Goal: Complete application form: Complete application form

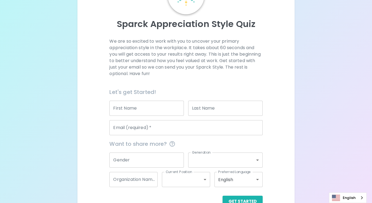
scroll to position [54, 0]
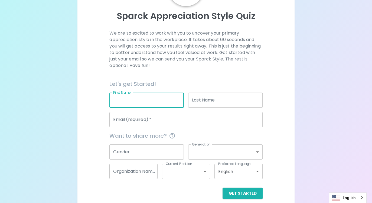
click at [174, 98] on input "First Name" at bounding box center [146, 100] width 74 height 15
type input "[PERSON_NAME]"
type input "Cook"
type input "[EMAIL_ADDRESS][DOMAIN_NAME]"
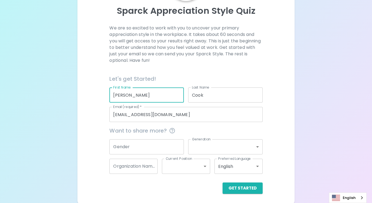
scroll to position [61, 0]
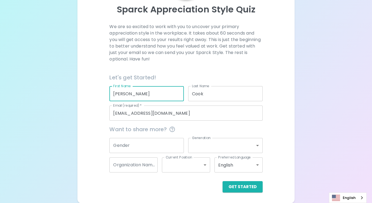
click at [256, 147] on body "Sparck Appreciation Style Quiz We are so excited to work with you to uncover yo…" at bounding box center [186, 71] width 372 height 264
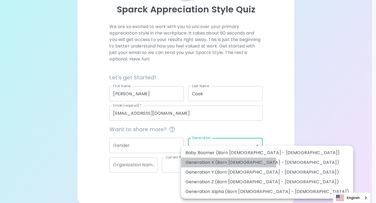
click at [228, 163] on li "Generation X (Born [DEMOGRAPHIC_DATA] - [DEMOGRAPHIC_DATA])" at bounding box center [267, 163] width 172 height 10
type input "generation_x"
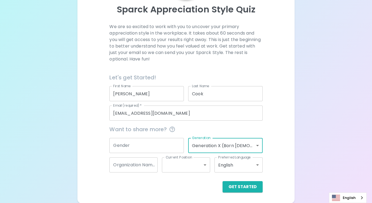
click at [204, 165] on body "Sparck Appreciation Style Quiz We are so excited to work with you to uncover yo…" at bounding box center [186, 71] width 372 height 264
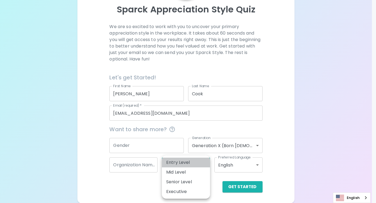
click at [204, 164] on li "Entry Level" at bounding box center [186, 163] width 48 height 10
click at [205, 165] on body "Sparck Appreciation Style Quiz We are so excited to work with you to uncover yo…" at bounding box center [188, 71] width 376 height 264
click at [198, 156] on ul "Entry Level Mid Level Senior Level Executive" at bounding box center [186, 177] width 48 height 43
click at [273, 168] on div at bounding box center [188, 101] width 376 height 203
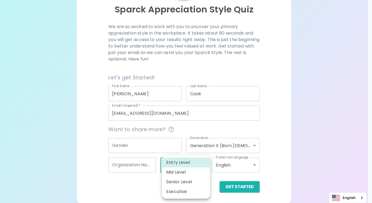
click at [204, 161] on body "Sparck Appreciation Style Quiz We are so excited to work with you to uncover yo…" at bounding box center [186, 71] width 372 height 264
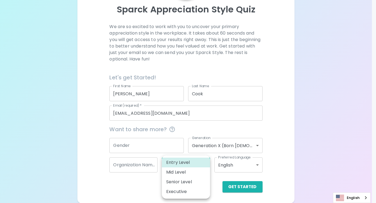
click at [189, 156] on ul "Entry Level Mid Level Senior Level Executive" at bounding box center [186, 177] width 48 height 43
click at [199, 157] on ul "Entry Level Mid Level Senior Level Executive" at bounding box center [186, 177] width 48 height 43
click at [214, 173] on div at bounding box center [188, 101] width 376 height 203
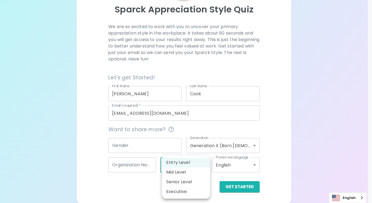
click at [205, 165] on body "Sparck Appreciation Style Quiz We are so excited to work with you to uncover yo…" at bounding box center [186, 71] width 372 height 264
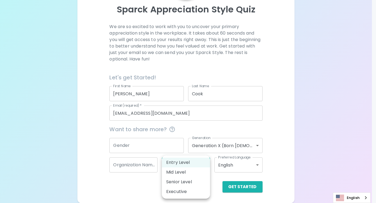
click at [191, 182] on li "Senior Level" at bounding box center [186, 182] width 48 height 10
type input "senior_level"
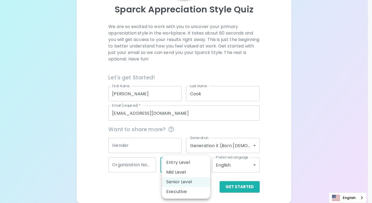
click at [195, 160] on body "Sparck Appreciation Style Quiz We are so excited to work with you to uncover yo…" at bounding box center [186, 71] width 372 height 264
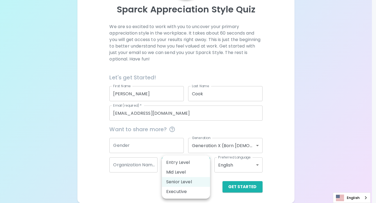
click at [184, 198] on ul "Entry Level Mid Level Senior Level Executive" at bounding box center [186, 177] width 48 height 43
click at [186, 182] on li "Senior Level" at bounding box center [186, 182] width 48 height 10
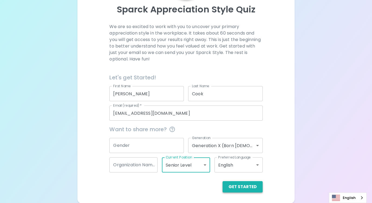
click at [242, 189] on button "Get Started" at bounding box center [242, 186] width 40 height 11
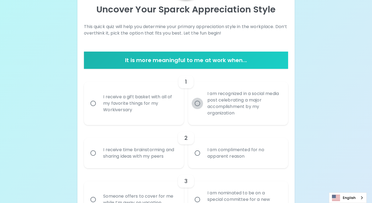
click at [197, 104] on input "I am recognized in a social media post celebrating a major accomplishment by my…" at bounding box center [196, 103] width 11 height 11
radio input "true"
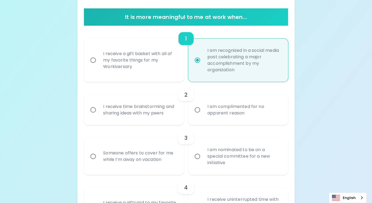
scroll to position [104, 0]
click at [92, 157] on input "Someone offers to cover for me while I’m away on vacation" at bounding box center [92, 156] width 11 height 11
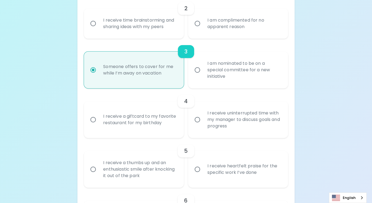
scroll to position [201, 0]
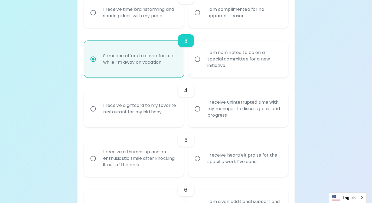
radio input "true"
click at [92, 109] on input "I receive a giftcard to my favorite restaurant for my birthday" at bounding box center [92, 108] width 11 height 11
radio input "false"
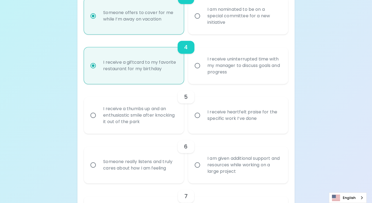
scroll to position [245, 0]
radio input "true"
click at [197, 116] on input "I receive heartfelt praise for the specific work I’ve done" at bounding box center [196, 115] width 11 height 11
radio input "false"
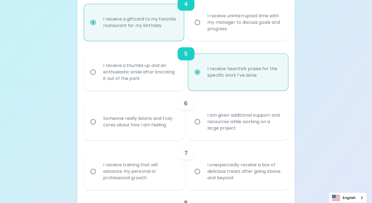
scroll to position [288, 0]
radio input "true"
click at [93, 122] on input "Someone really listens and truly cares about how I am feeling" at bounding box center [92, 121] width 11 height 11
radio input "false"
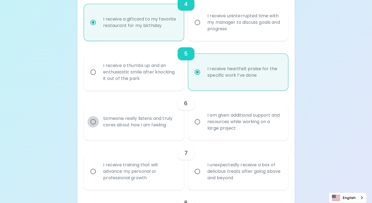
radio input "false"
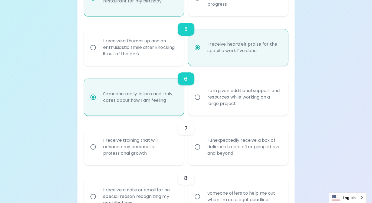
scroll to position [331, 0]
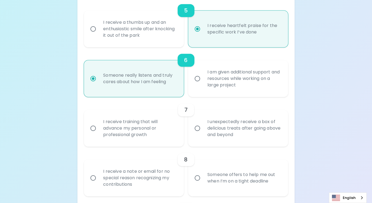
radio input "true"
click at [93, 128] on input "I receive training that will advance my personal or professional growth" at bounding box center [92, 128] width 11 height 11
radio input "false"
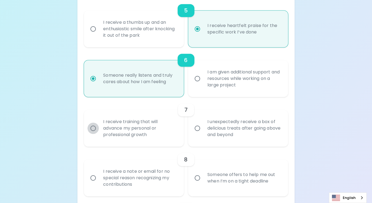
radio input "false"
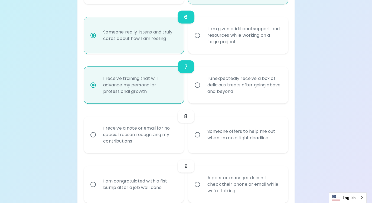
scroll to position [374, 0]
radio input "true"
click at [194, 86] on input "I unexpectedly receive a box of delicious treats after going above and beyond" at bounding box center [196, 85] width 11 height 11
radio input "false"
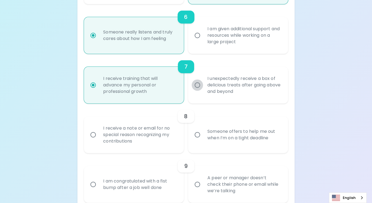
radio input "false"
radio input "true"
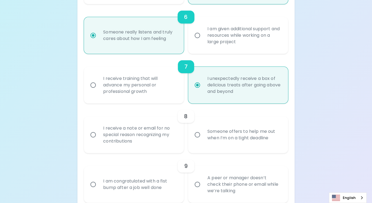
radio input "true"
click at [93, 86] on input "I receive training that will advance my personal or professional growth" at bounding box center [92, 85] width 11 height 11
radio input "false"
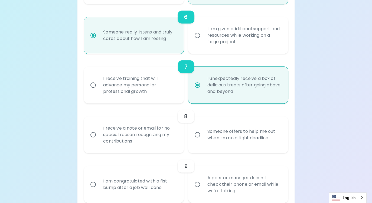
radio input "false"
radio input "true"
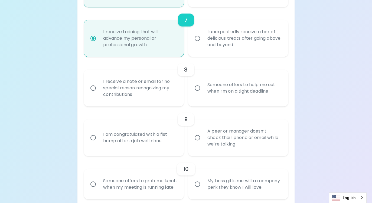
scroll to position [428, 0]
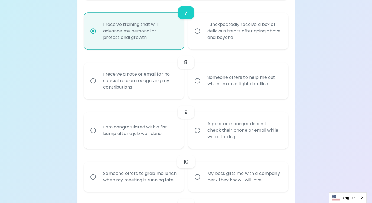
radio input "true"
click at [93, 130] on input "I am congratulated with a fist bump after a job well done" at bounding box center [92, 130] width 11 height 11
radio input "false"
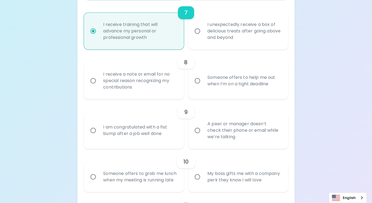
radio input "false"
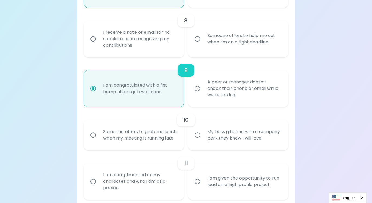
scroll to position [472, 0]
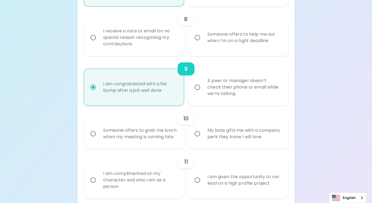
radio input "true"
click at [196, 138] on input "My boss gifts me with a company perk they know I will love" at bounding box center [196, 133] width 11 height 11
radio input "false"
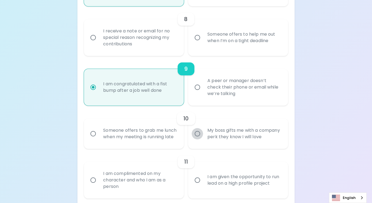
radio input "false"
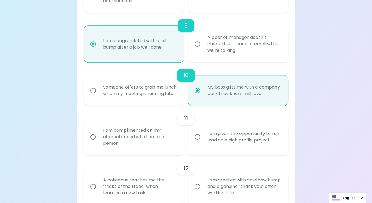
scroll to position [515, 0]
radio input "true"
click at [94, 143] on input "I am complimented on my character and who I am as a person" at bounding box center [92, 136] width 11 height 11
radio input "false"
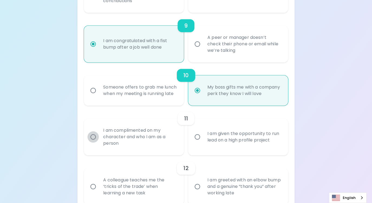
radio input "false"
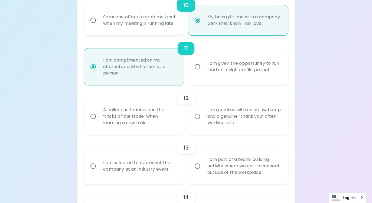
scroll to position [586, 0]
radio input "true"
click at [93, 122] on input "A colleague teaches me the ‘tricks of the trade’ when learning a new task" at bounding box center [92, 116] width 11 height 11
radio input "false"
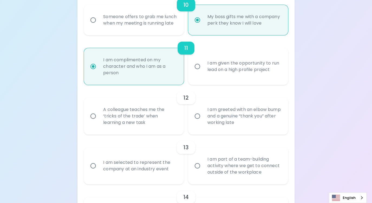
radio input "false"
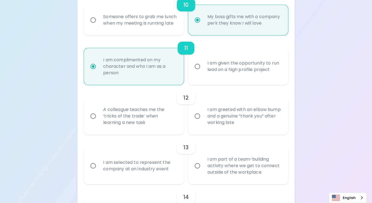
radio input "false"
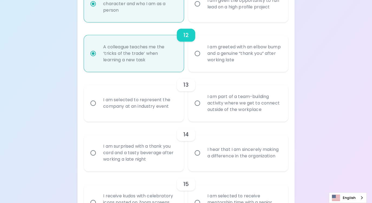
scroll to position [656, 0]
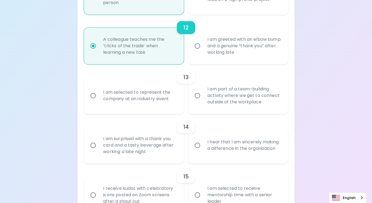
radio input "true"
click at [196, 101] on input "I am part of a team-building activity where we get to connect outside of the wo…" at bounding box center [196, 95] width 11 height 11
radio input "false"
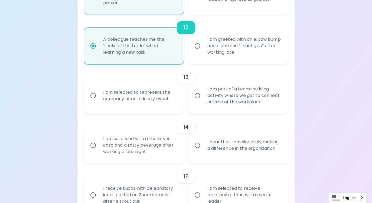
radio input "false"
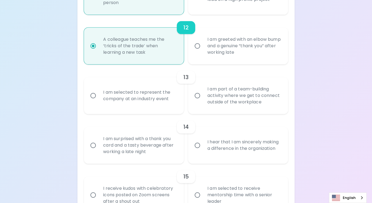
radio input "false"
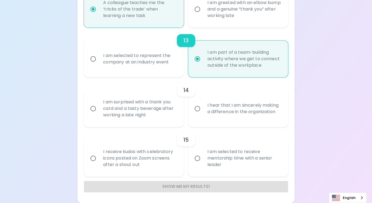
scroll to position [699, 0]
radio input "true"
click at [92, 109] on input "I am surprised with a thank you card and a tasty beverage after working a late …" at bounding box center [92, 108] width 11 height 11
radio input "false"
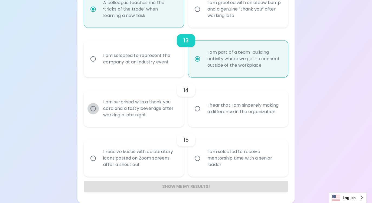
radio input "false"
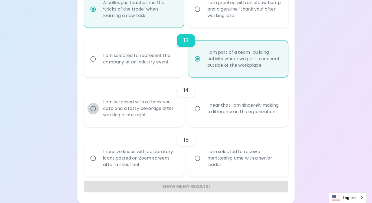
radio input "false"
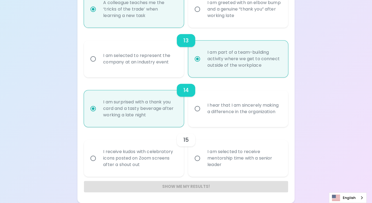
radio input "true"
click at [93, 159] on input "I receive kudos with celebratory icons posted on Zoom screens after a shout out" at bounding box center [92, 158] width 11 height 11
radio input "false"
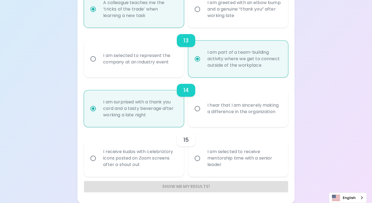
radio input "false"
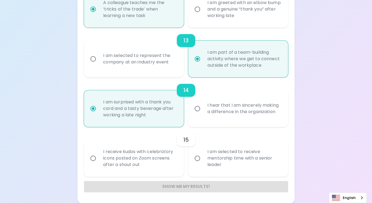
radio input "false"
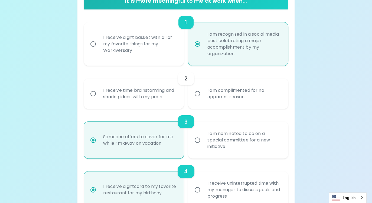
scroll to position [77, 0]
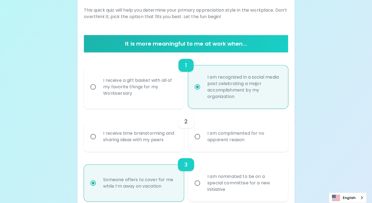
radio input "true"
click at [197, 138] on input "I am complimented for no apparent reason" at bounding box center [196, 136] width 11 height 11
radio input "false"
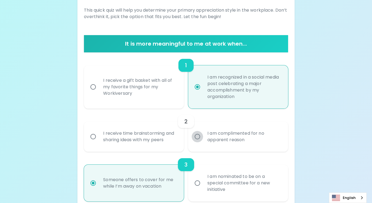
radio input "false"
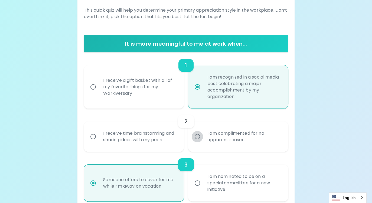
radio input "false"
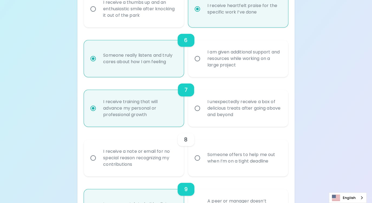
scroll to position [364, 0]
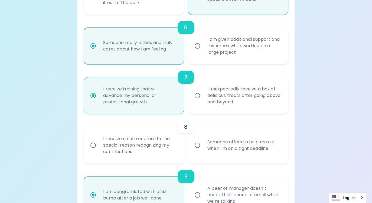
radio input "true"
click at [93, 145] on input "I receive a note or email for no special reason recognizing my contributions" at bounding box center [92, 145] width 11 height 11
radio input "false"
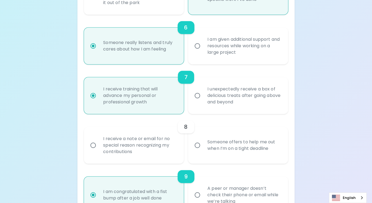
radio input "false"
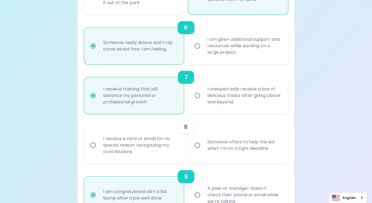
radio input "false"
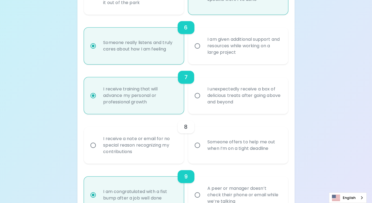
radio input "true"
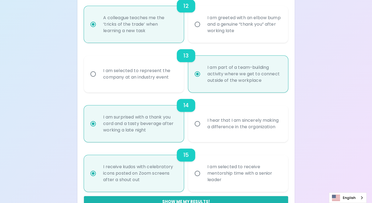
scroll to position [699, 0]
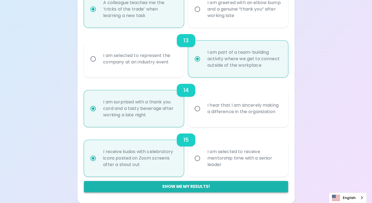
radio input "true"
click at [182, 187] on button "Show me my results!" at bounding box center [186, 186] width 204 height 11
radio input "false"
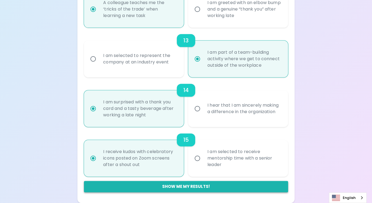
radio input "false"
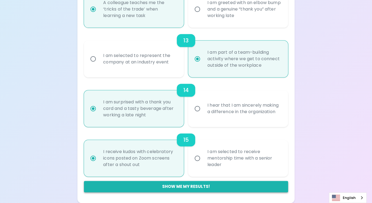
radio input "false"
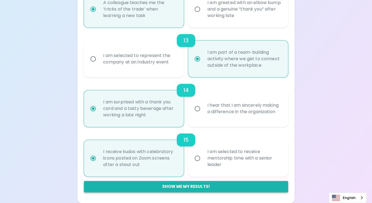
radio input "true"
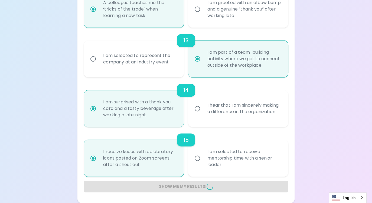
radio input "false"
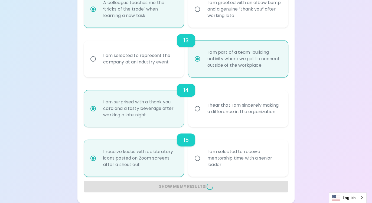
radio input "false"
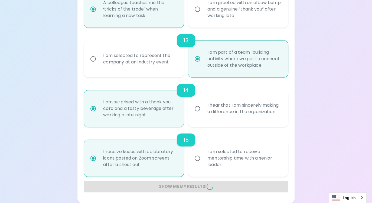
radio input "false"
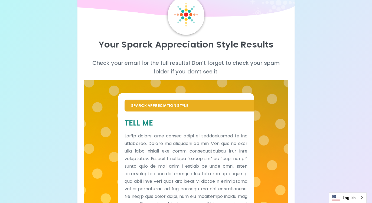
scroll to position [0, 0]
